Goal: Task Accomplishment & Management: Manage account settings

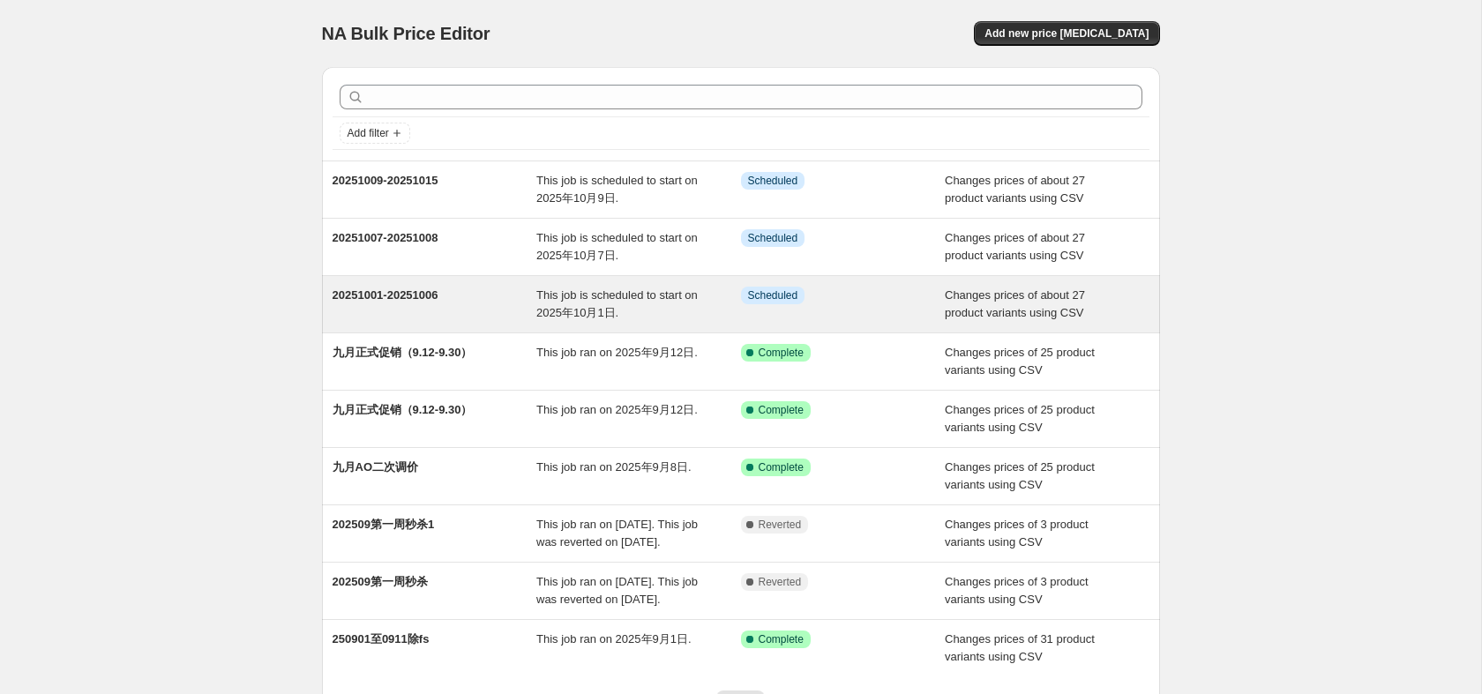
click at [416, 312] on div "20251001-20251006" at bounding box center [435, 304] width 205 height 35
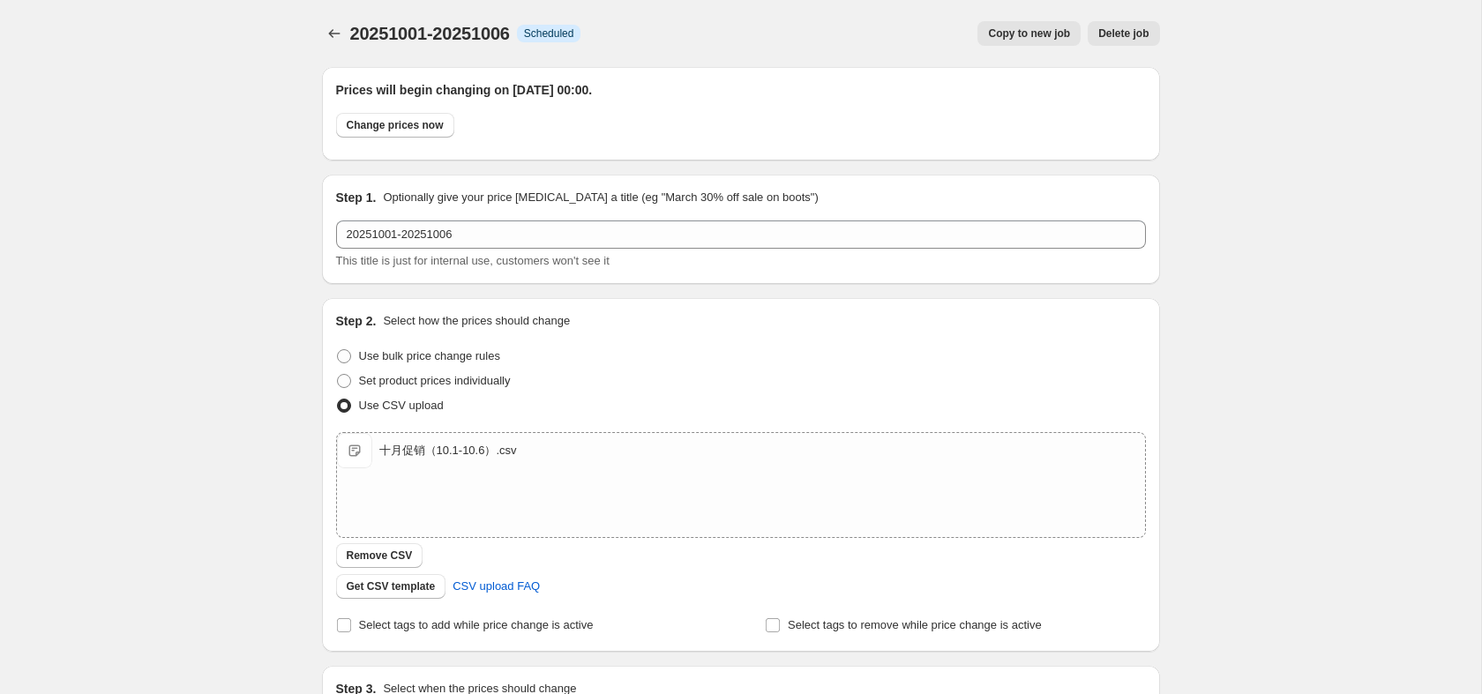
click at [470, 59] on div "20251001-20251006. This page is ready 20251001-20251006 Info Scheduled Copy to …" at bounding box center [741, 33] width 838 height 67
click at [338, 33] on icon "Price change jobs" at bounding box center [335, 34] width 18 height 18
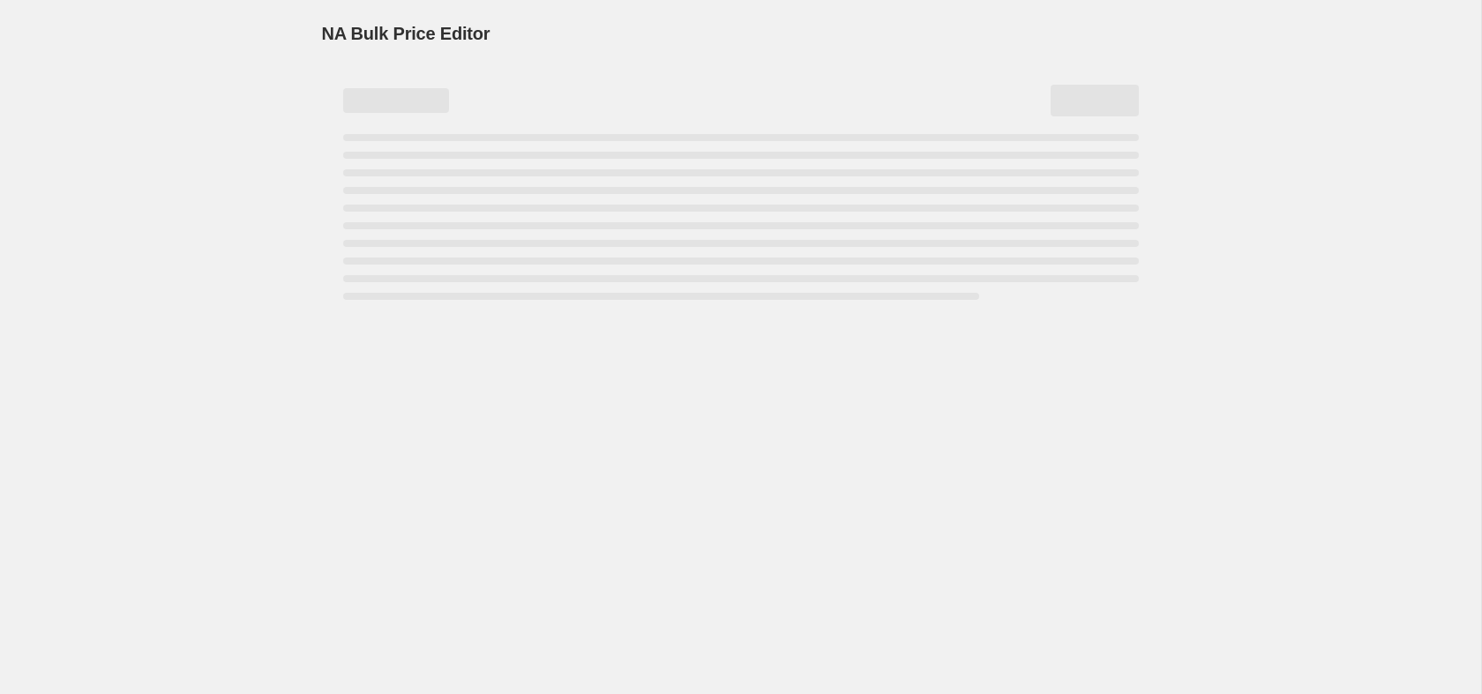
click at [231, 101] on div "NA Bulk Price Editor. This page is ready NA Bulk Price Editor" at bounding box center [740, 347] width 1481 height 694
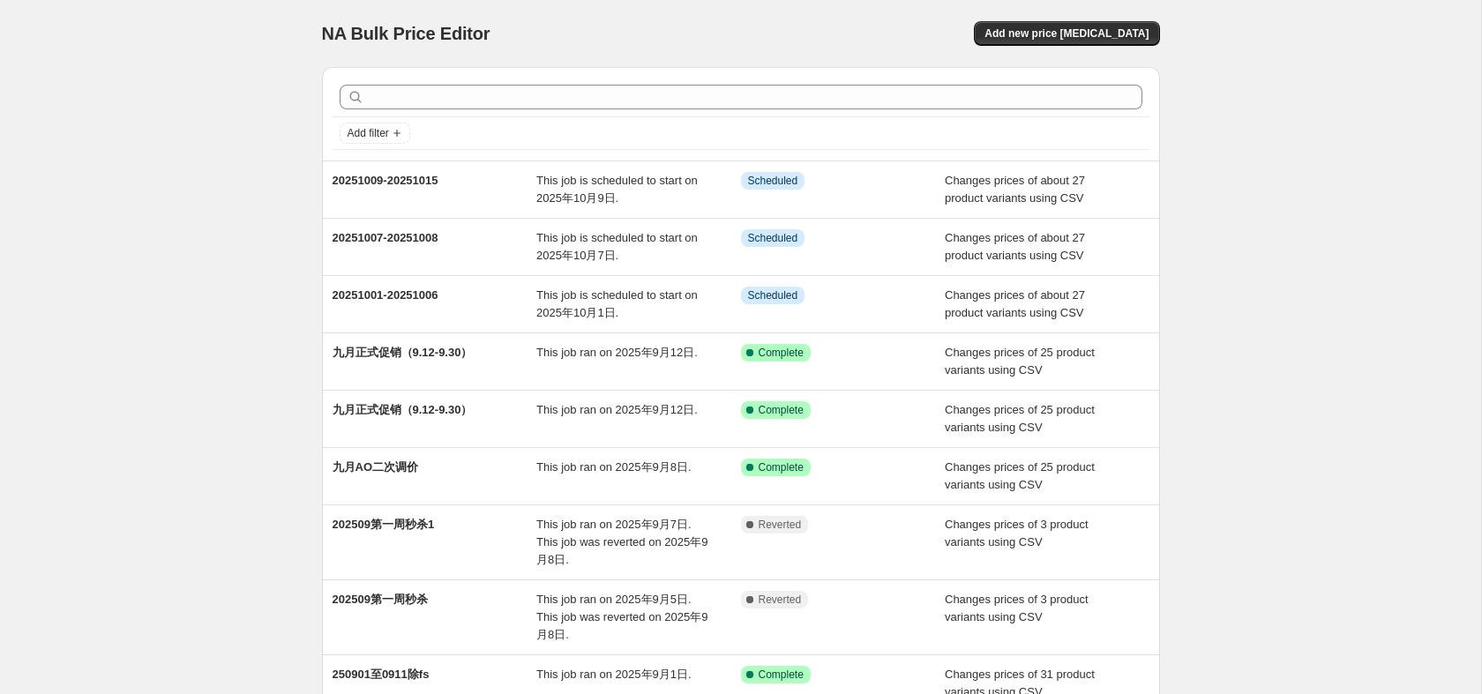
click at [191, 194] on div "NA Bulk Price Editor. This page is ready NA Bulk Price Editor Add new price cha…" at bounding box center [740, 443] width 1481 height 887
click at [1195, 114] on div "NA Bulk Price Editor. This page is ready NA Bulk Price Editor Add new price cha…" at bounding box center [740, 443] width 1481 height 887
click at [240, 377] on div "NA Bulk Price Editor. This page is ready NA Bulk Price Editor Add new price cha…" at bounding box center [740, 443] width 1481 height 887
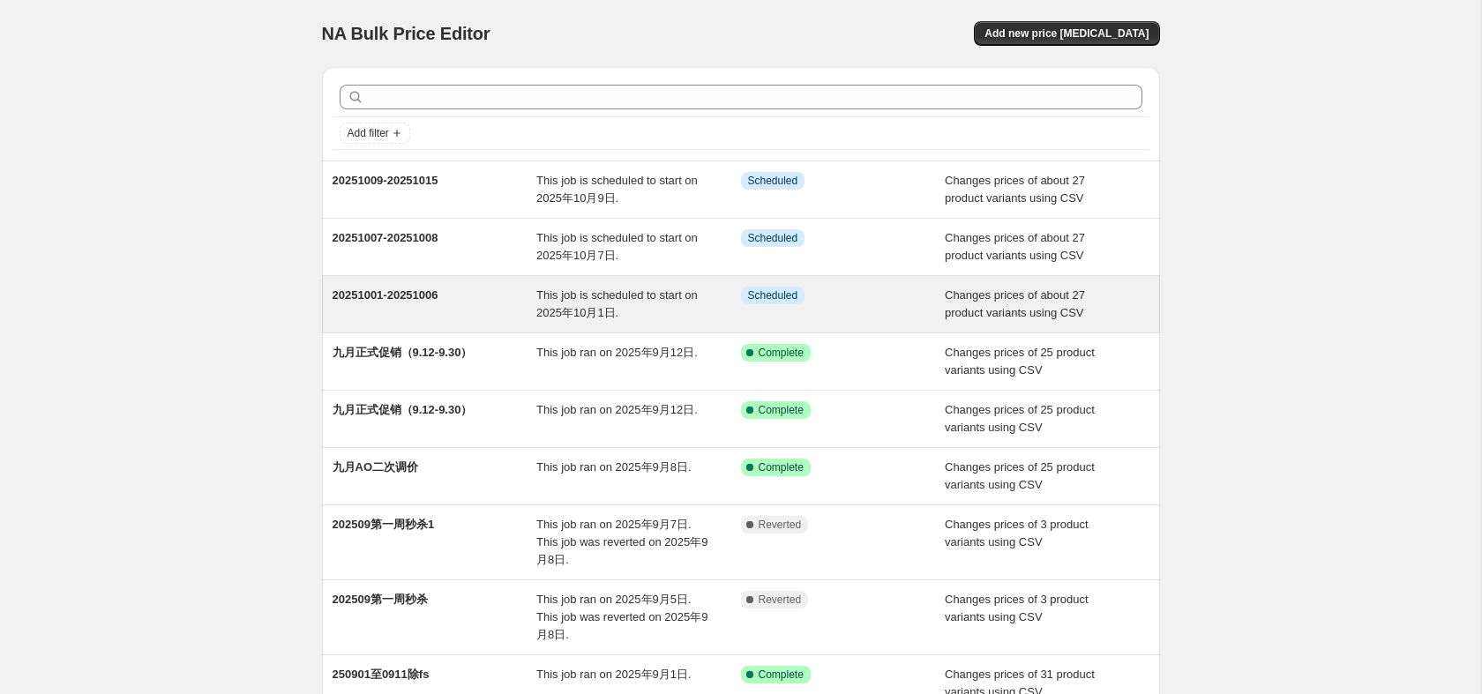
click at [458, 288] on div "20251001-20251006" at bounding box center [435, 304] width 205 height 35
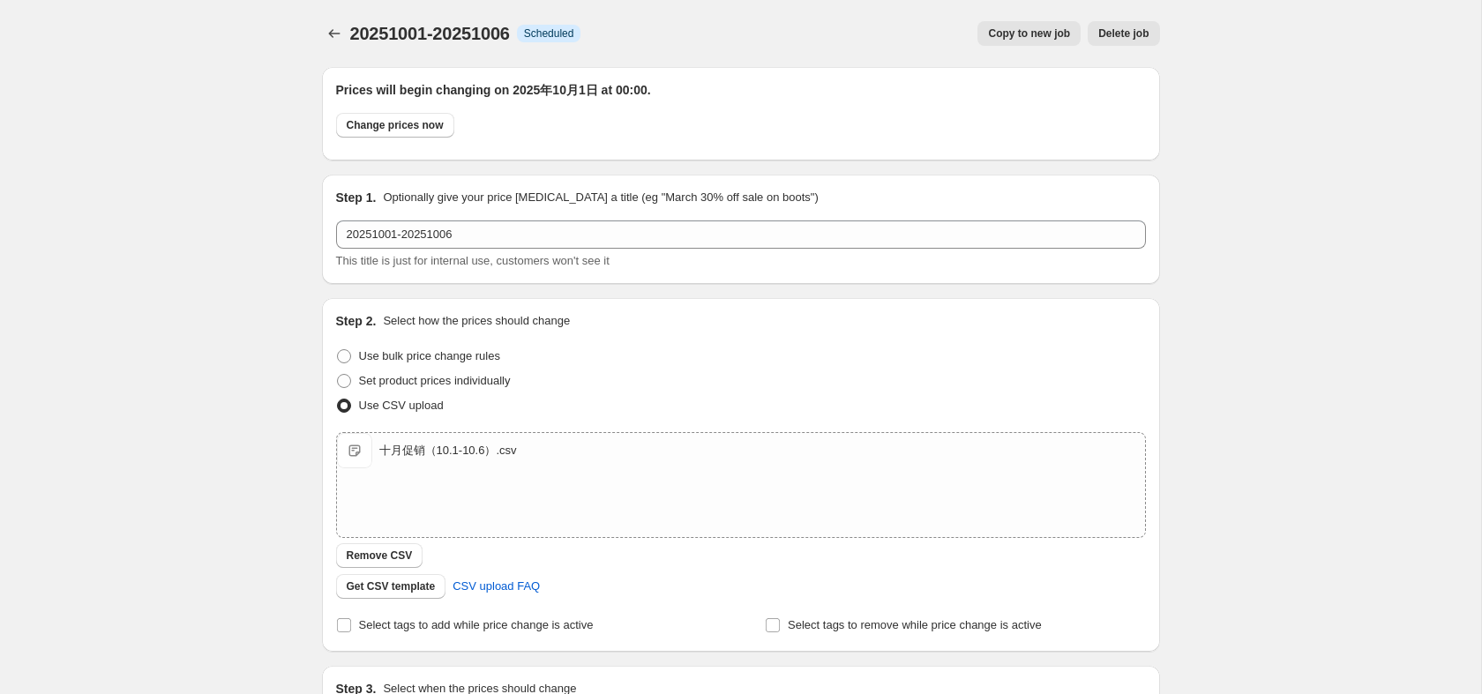
scroll to position [531, 0]
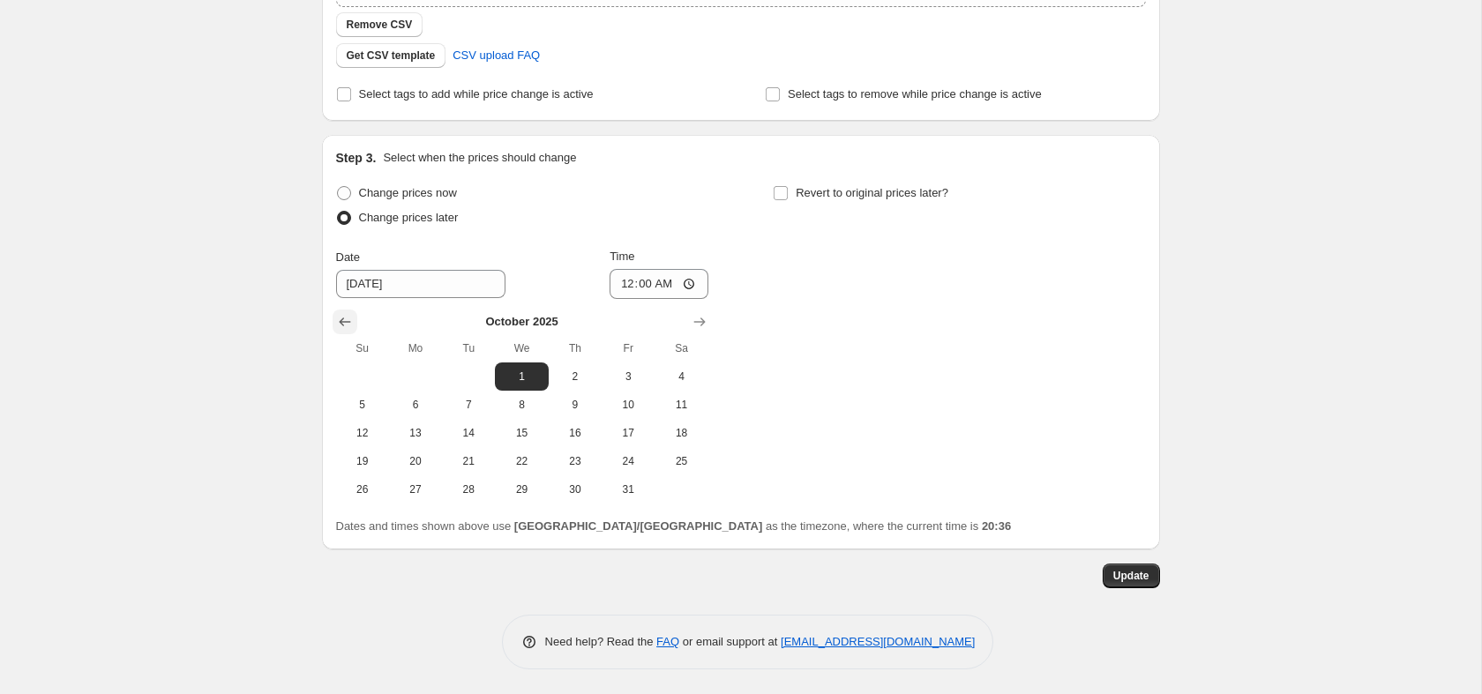
click at [346, 319] on icon "Show previous month, September 2025" at bounding box center [345, 322] width 18 height 18
click at [468, 491] on span "30" at bounding box center [468, 490] width 39 height 14
type input "9/30/2025"
click at [646, 283] on input "00:00" at bounding box center [659, 284] width 99 height 30
type input "23:56"
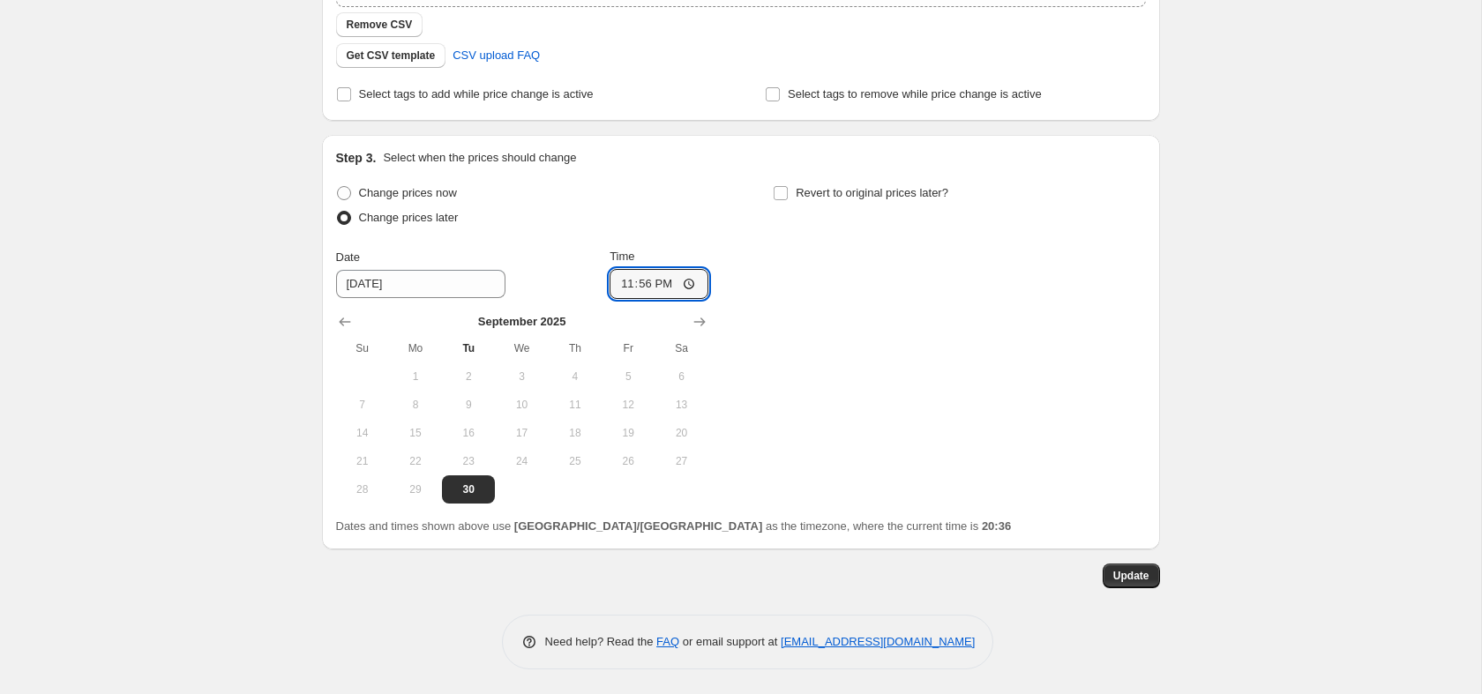
click at [1286, 245] on div "20251001-20251006. This page is ready 20251001-20251006 Info Scheduled Copy to …" at bounding box center [740, 82] width 1481 height 1227
click at [1126, 577] on span "Update" at bounding box center [1131, 576] width 36 height 14
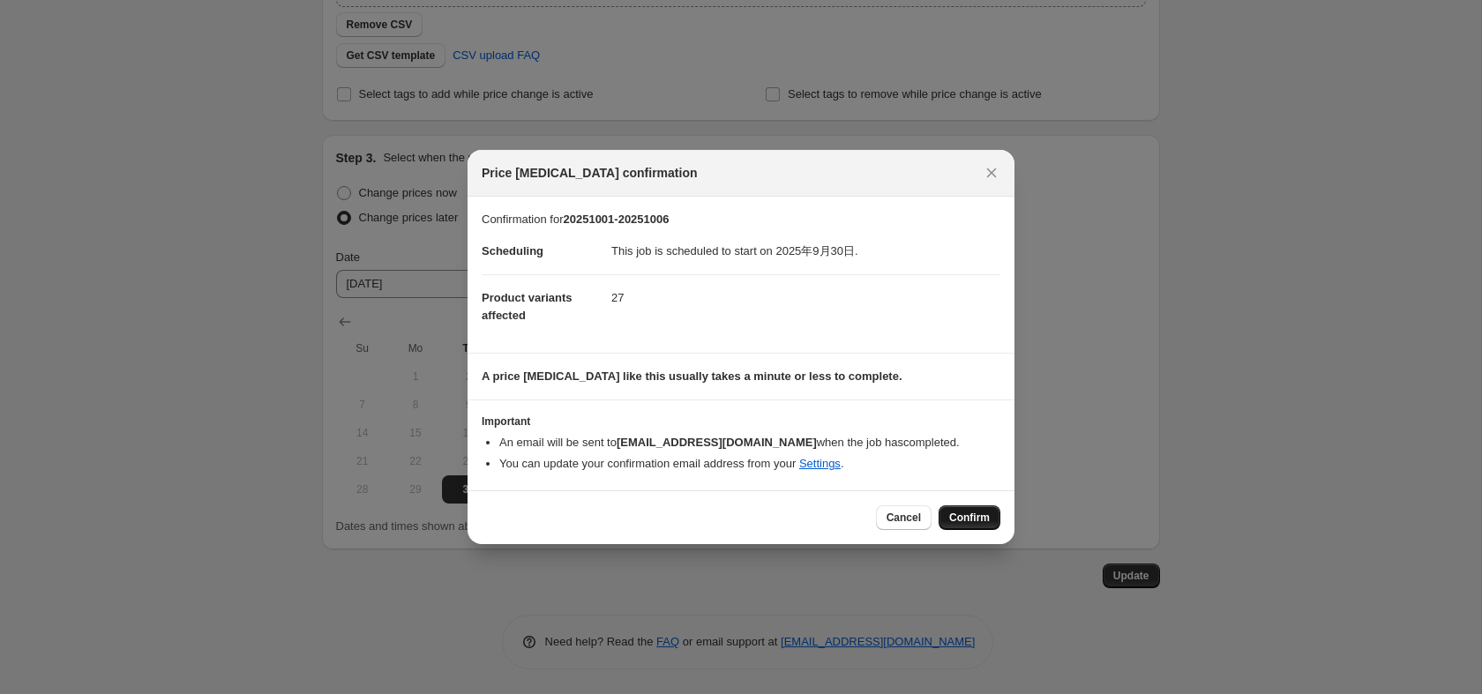
click at [969, 523] on span "Confirm" at bounding box center [969, 518] width 41 height 14
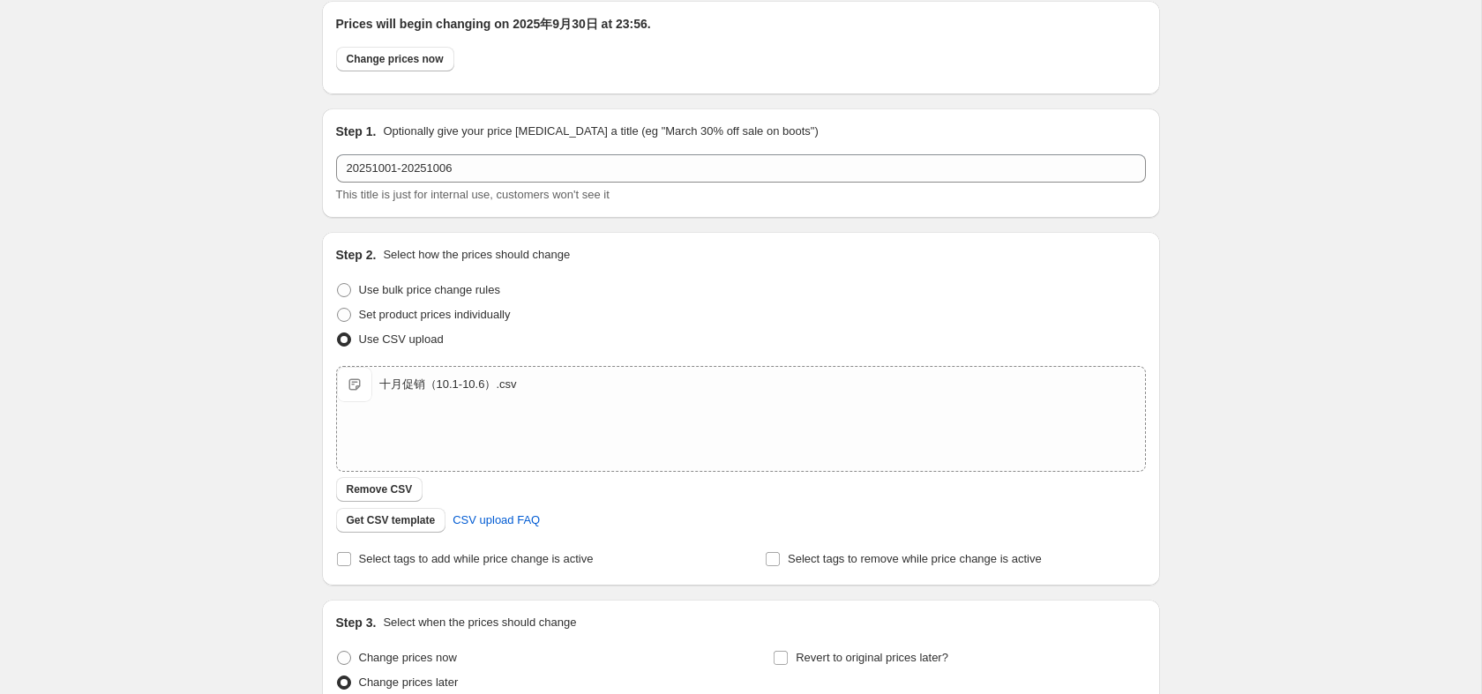
scroll to position [0, 0]
